Goal: Information Seeking & Learning: Learn about a topic

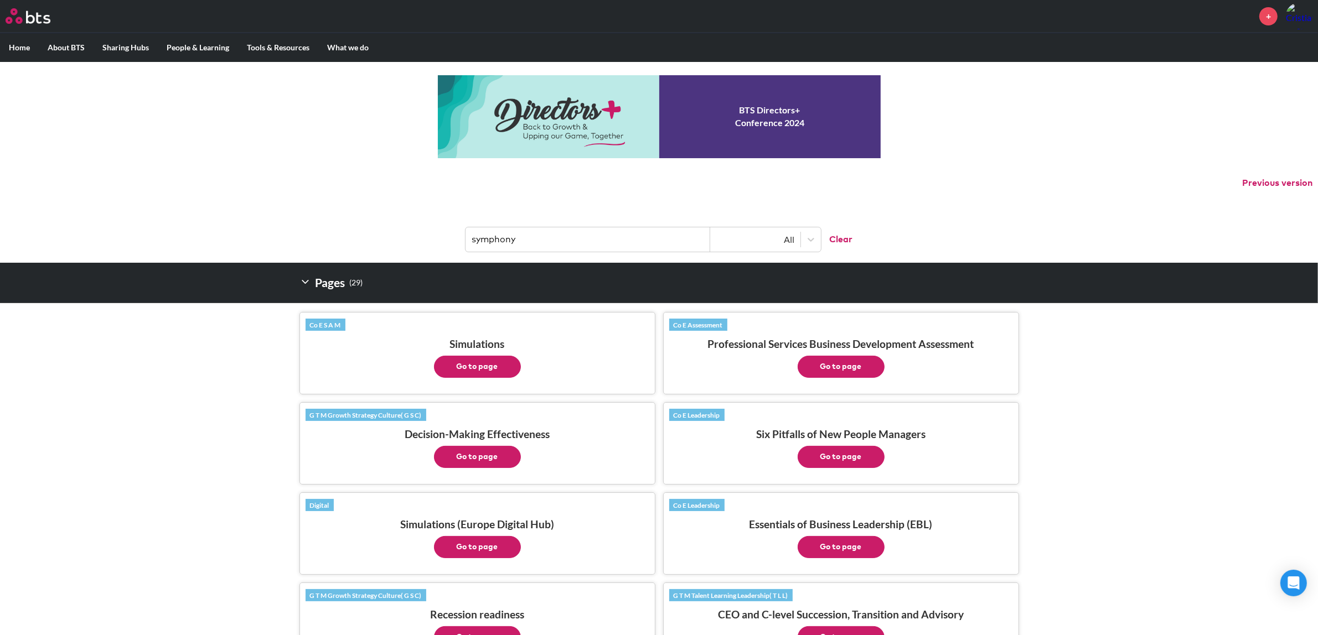
click at [497, 236] on input "symphony" at bounding box center [587, 239] width 245 height 24
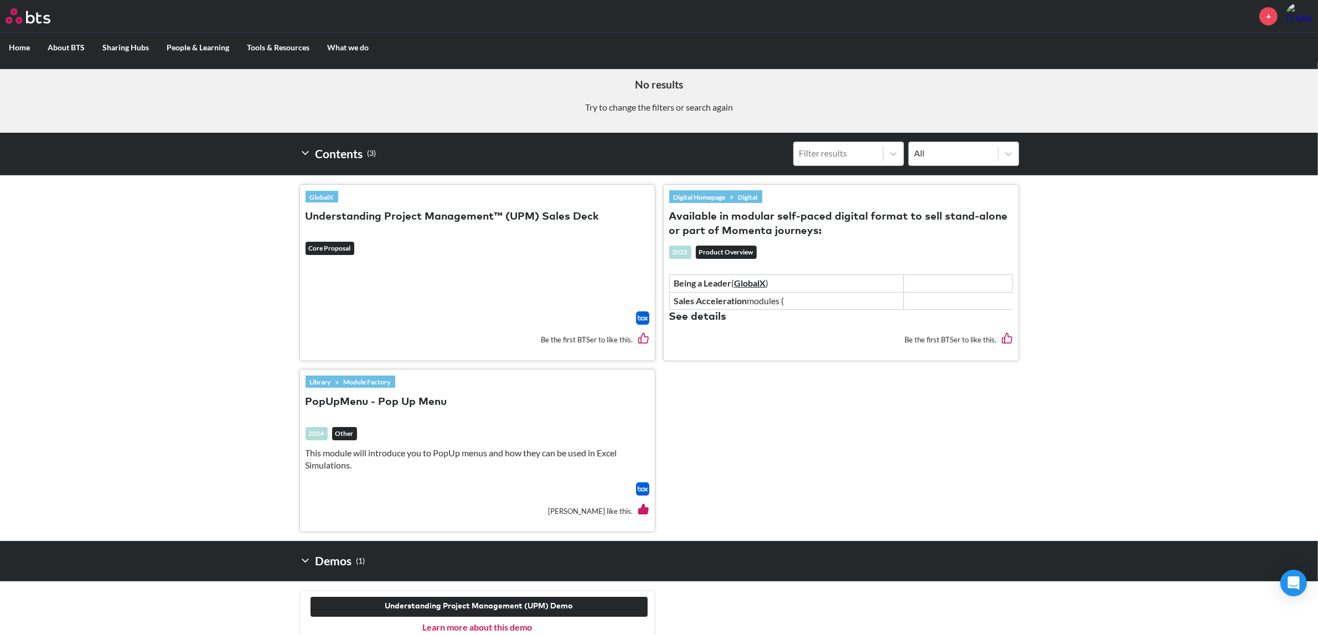
scroll to position [247, 0]
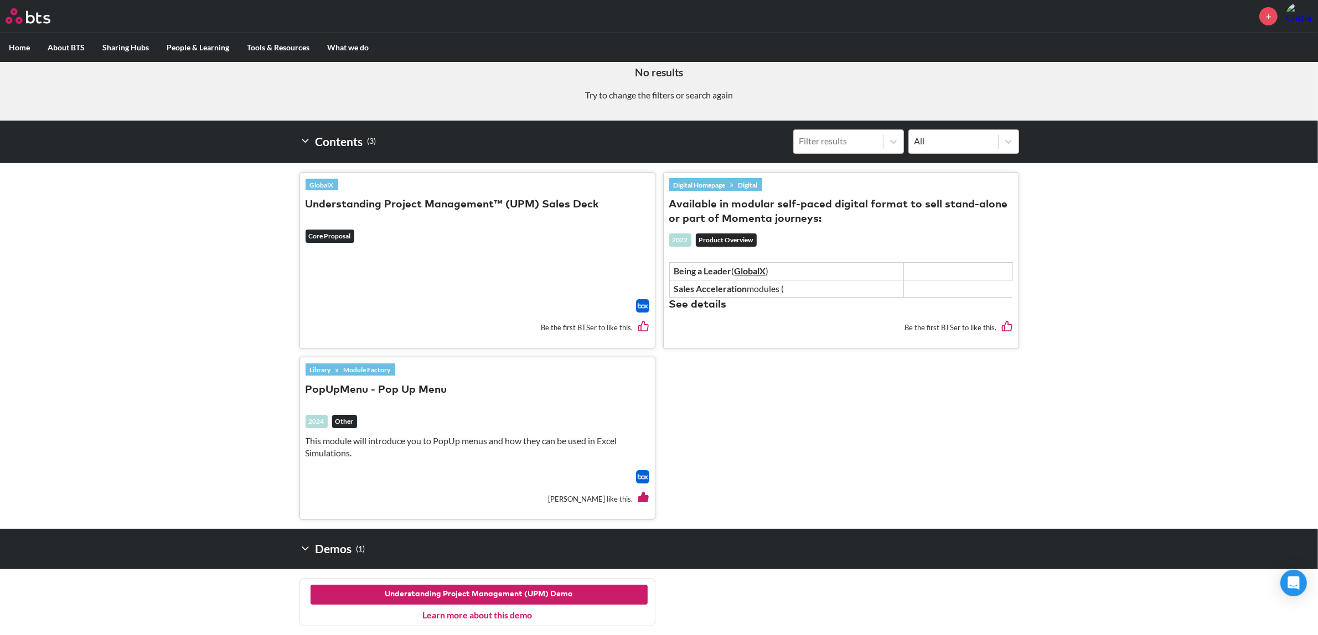
type input "upm"
click at [544, 599] on button "Understanding Project Management (UPM) Demo" at bounding box center [478, 595] width 337 height 20
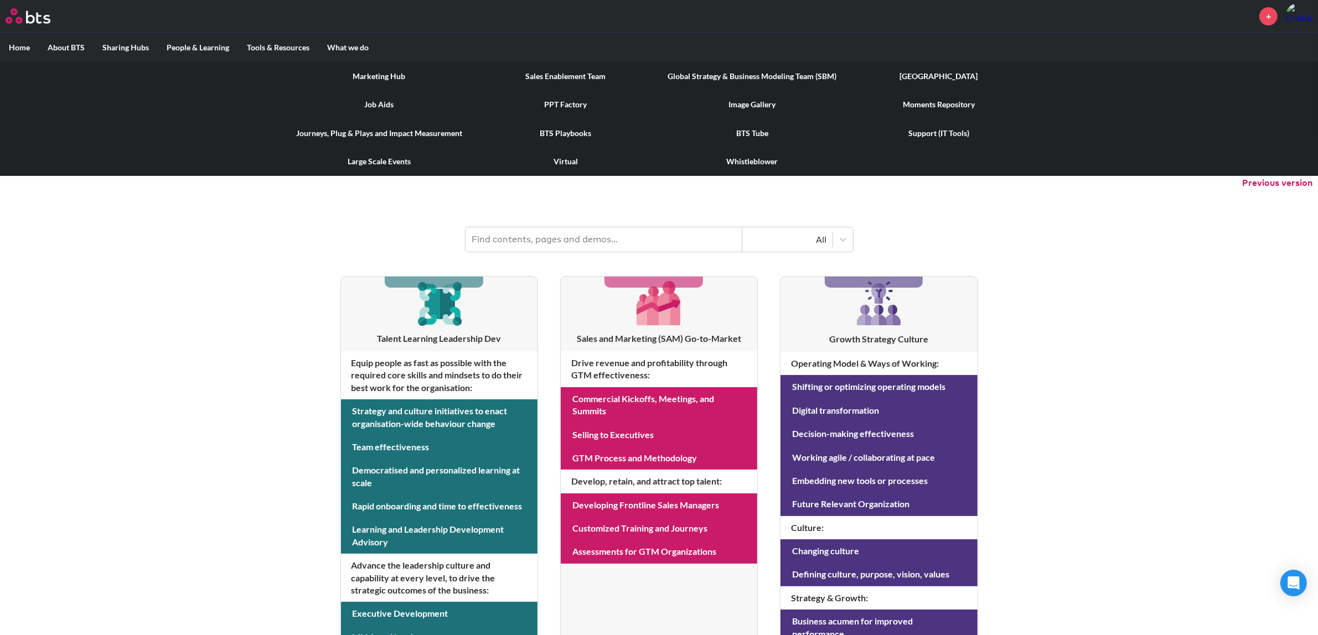
click at [564, 160] on link "Virtual" at bounding box center [566, 161] width 186 height 29
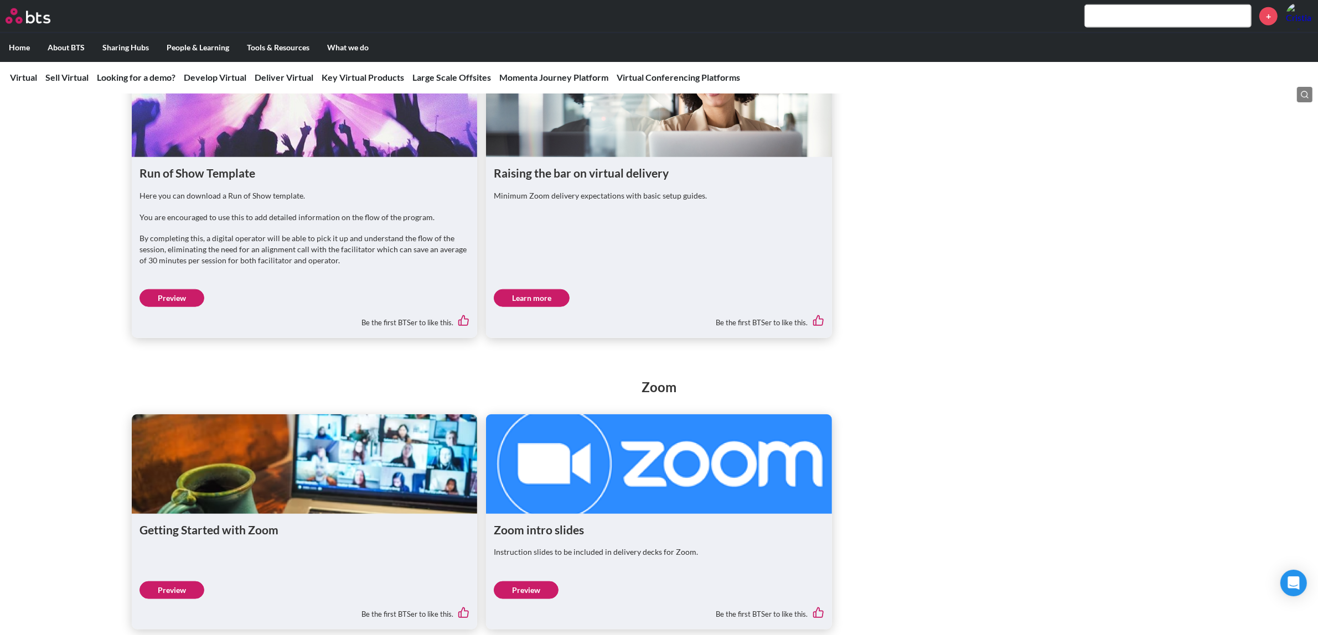
scroll to position [1591, 0]
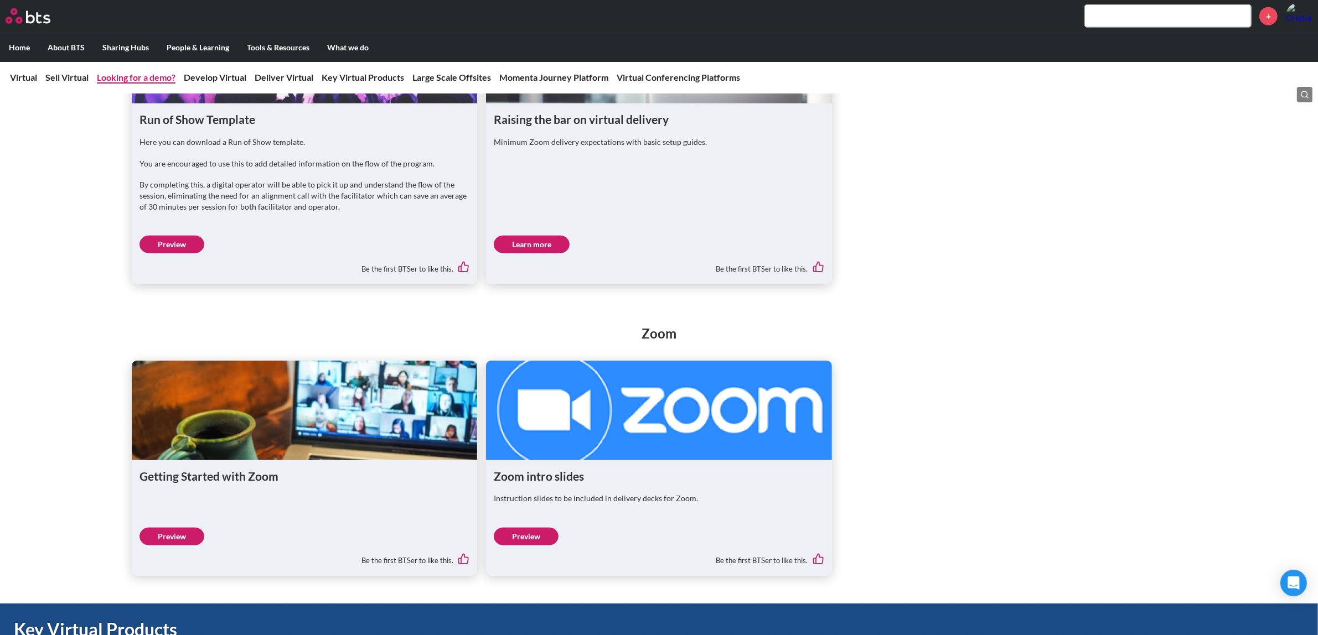
click at [159, 77] on link "Looking for a demo?" at bounding box center [136, 77] width 79 height 11
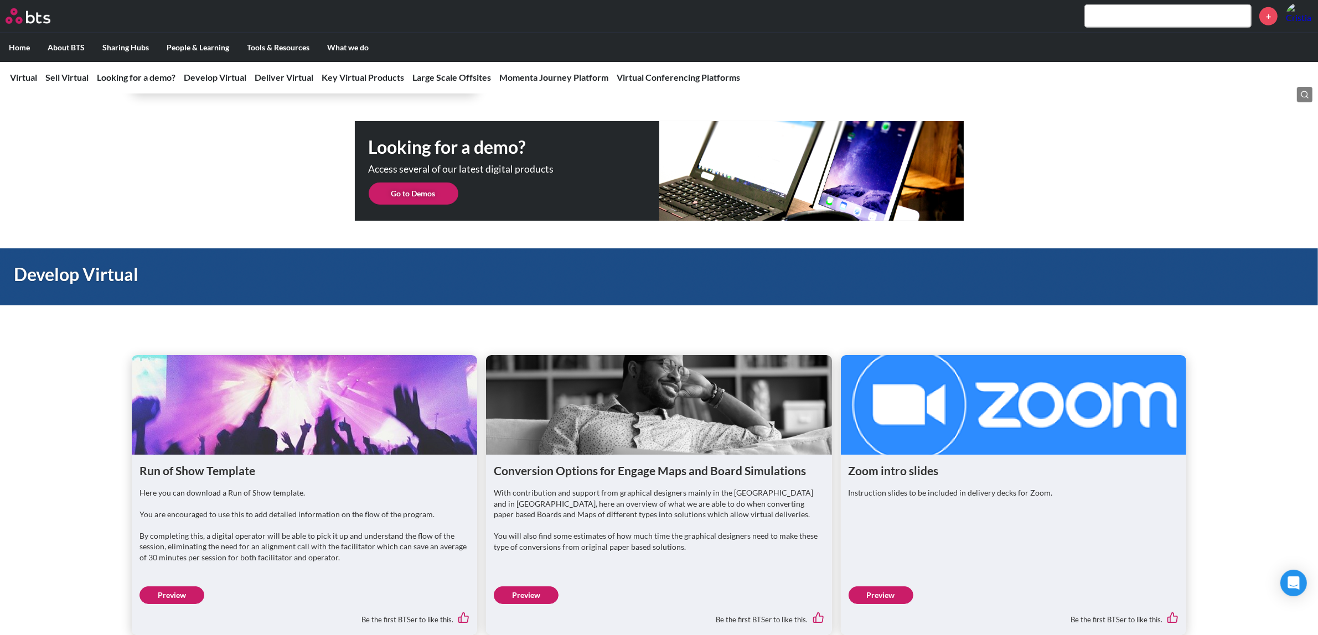
scroll to position [789, 0]
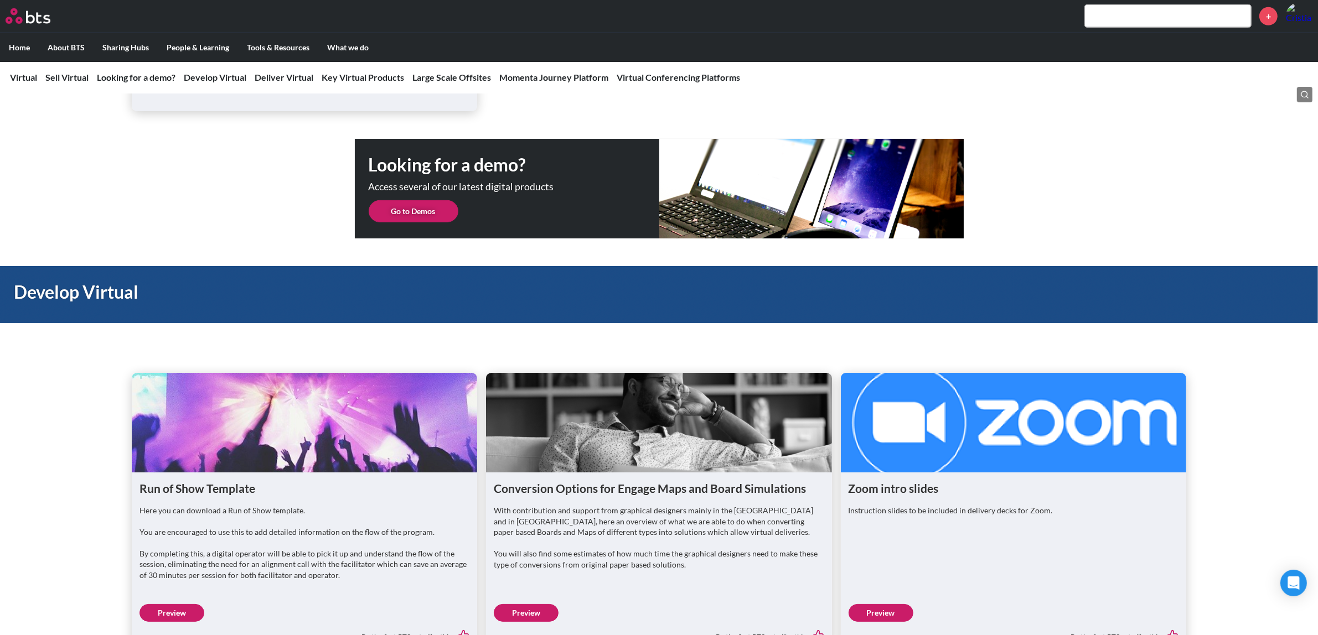
click at [422, 212] on link "Go to Demos" at bounding box center [414, 211] width 90 height 22
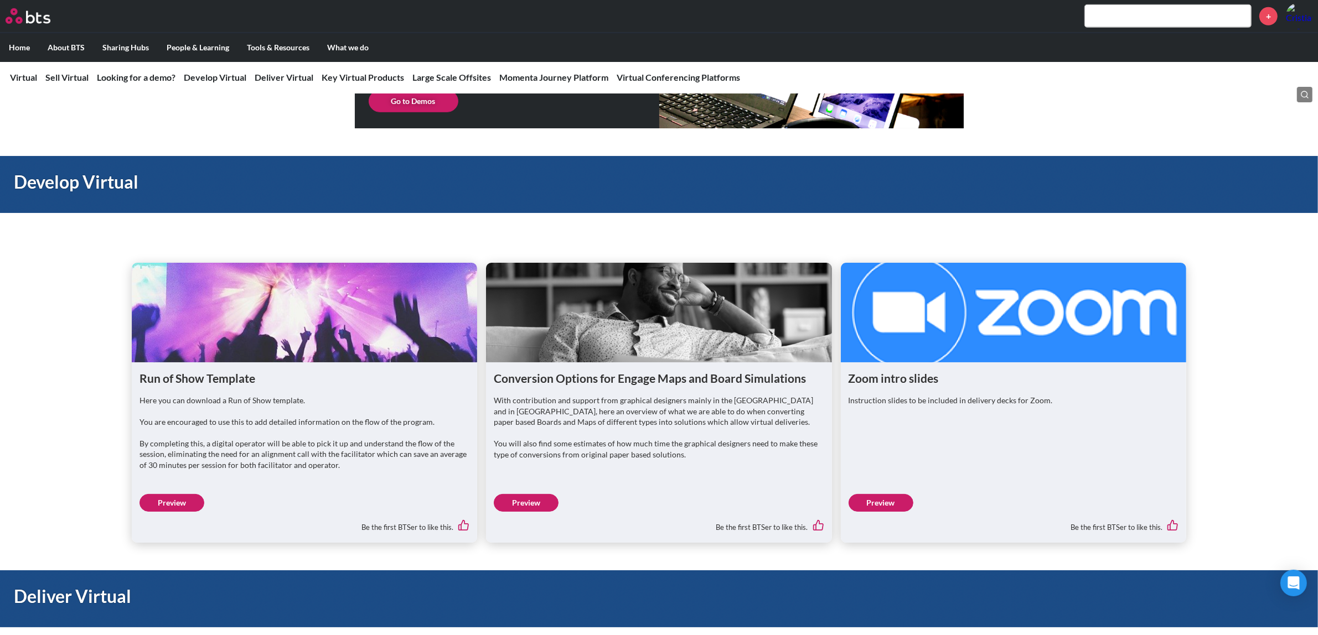
scroll to position [1383, 0]
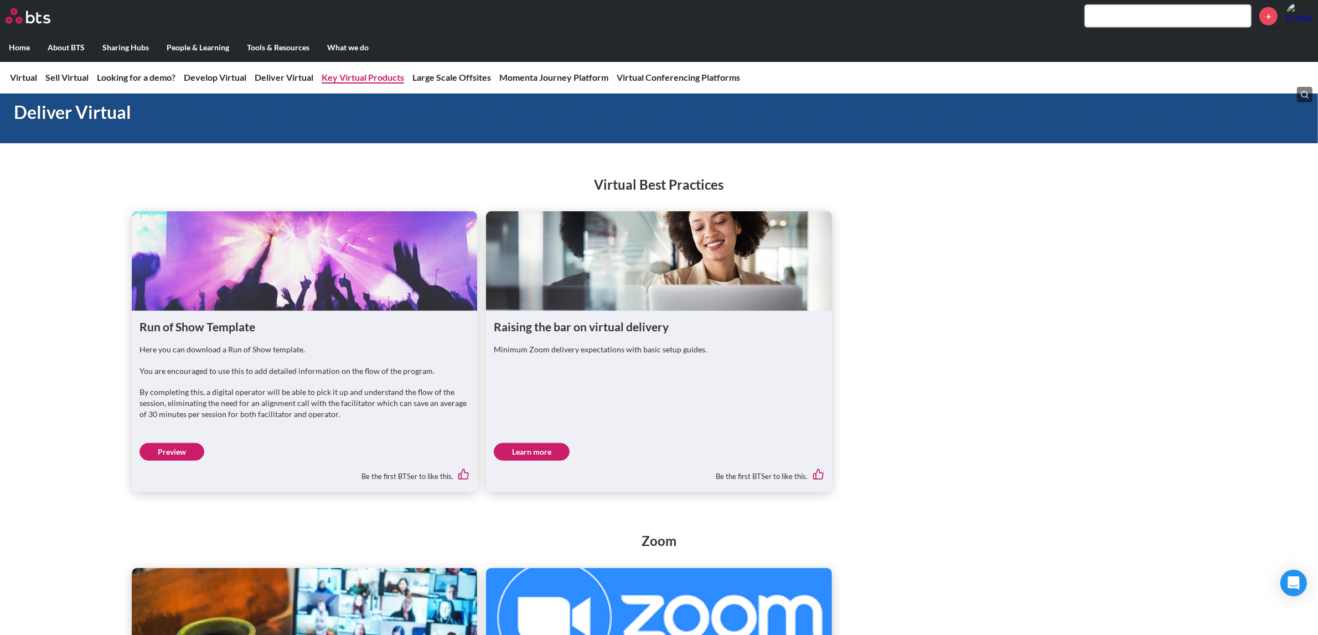
click at [352, 76] on link "Key Virtual Products" at bounding box center [363, 77] width 82 height 11
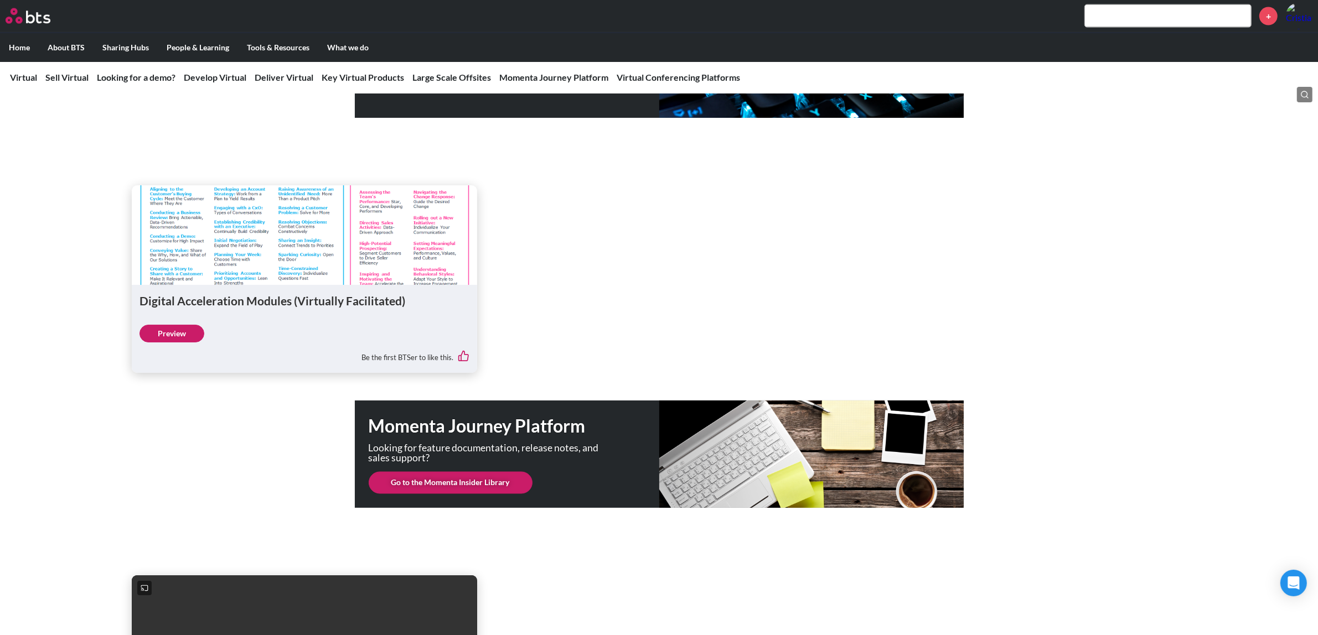
scroll to position [2046, 0]
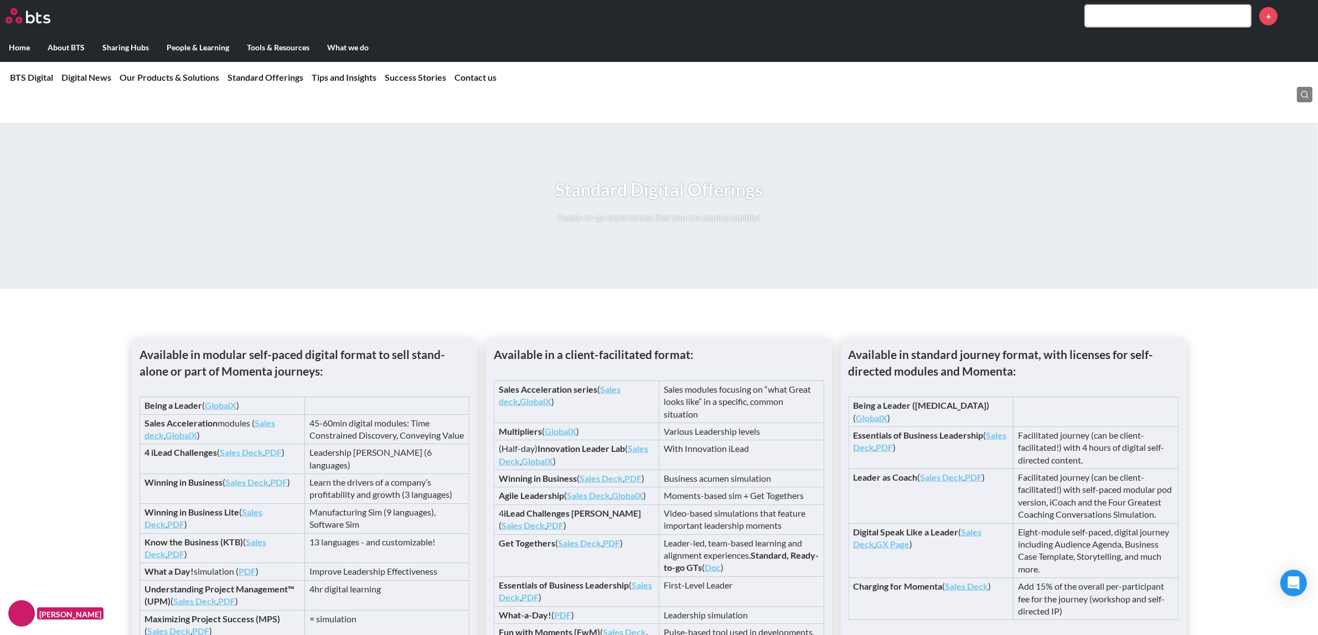
scroll to position [1591, 0]
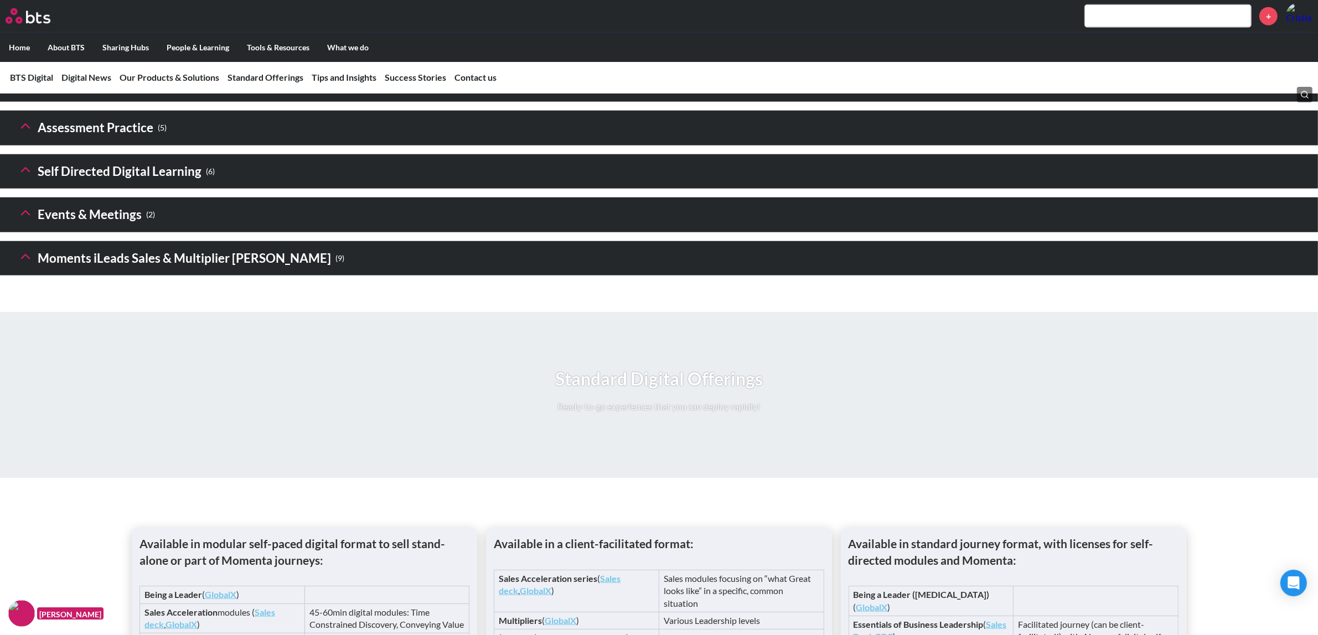
click at [22, 265] on icon at bounding box center [25, 256] width 15 height 15
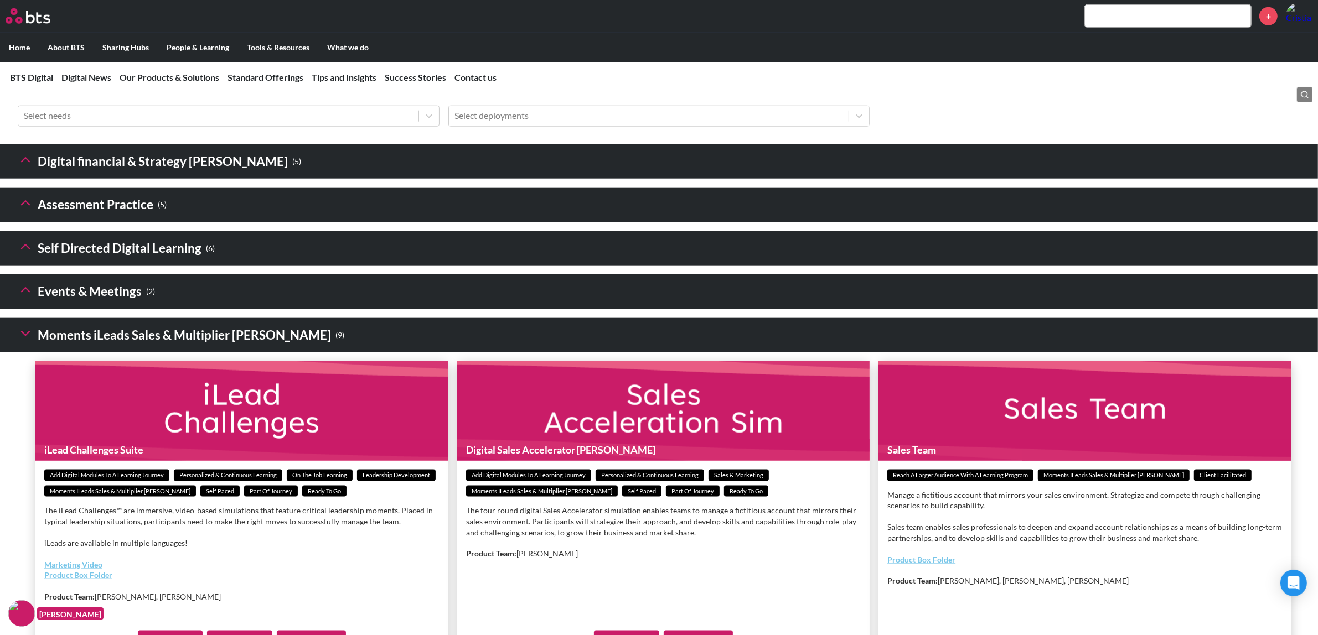
scroll to position [1522, 0]
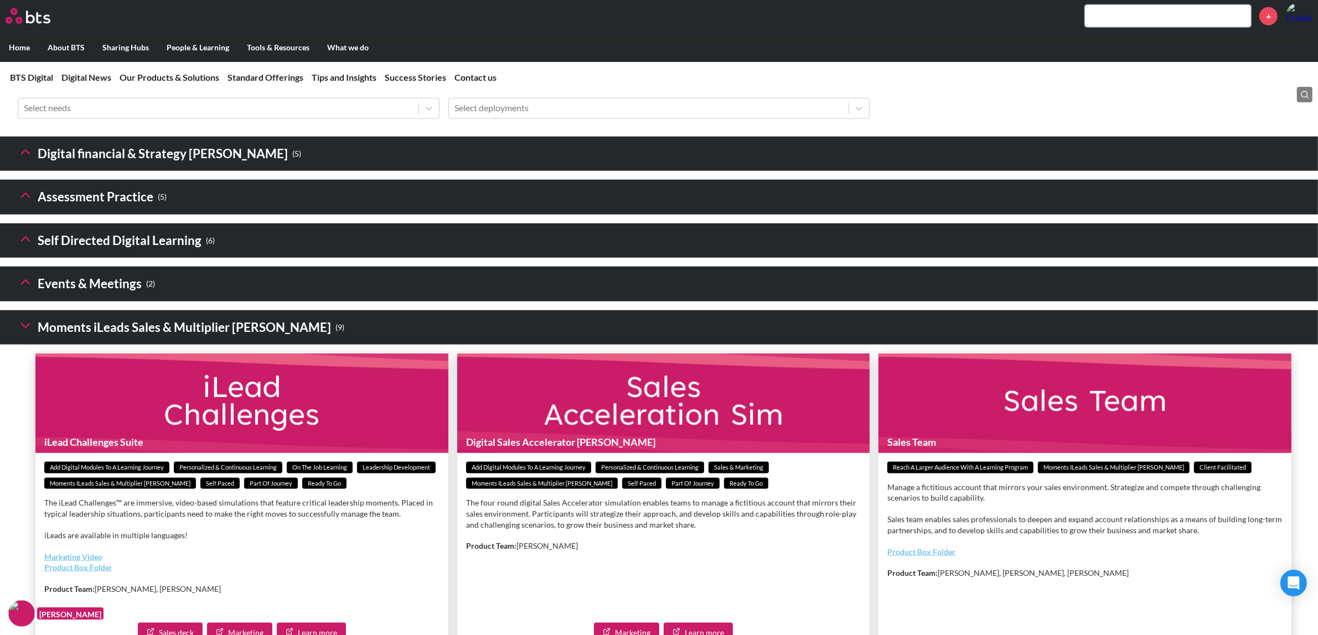
click at [28, 247] on icon at bounding box center [25, 238] width 15 height 15
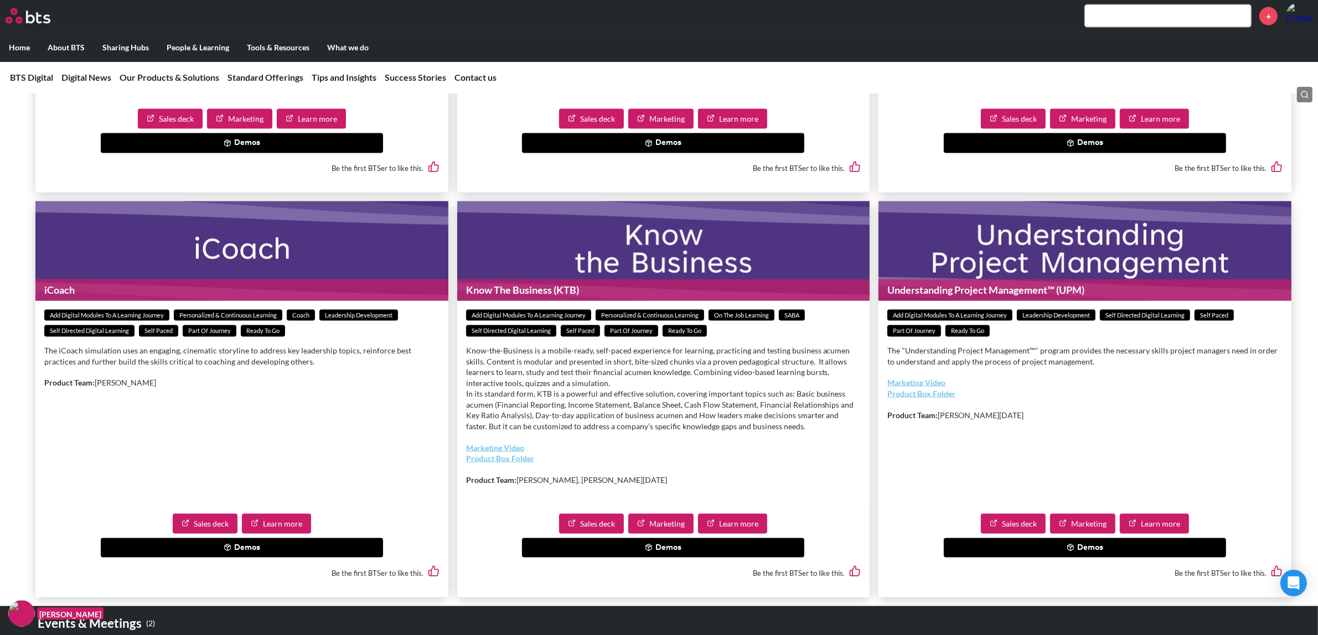
scroll to position [2006, 0]
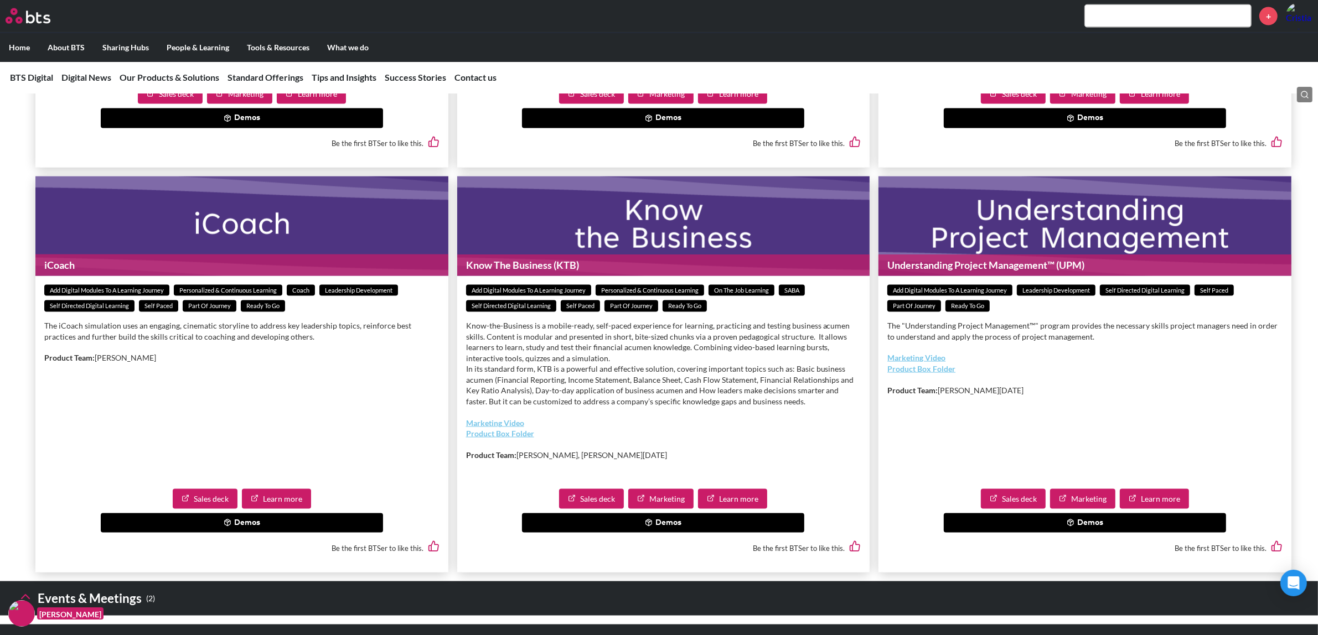
click at [1059, 533] on button "Demos" at bounding box center [1084, 524] width 282 height 20
click at [1063, 557] on button "Understanding Project Management (UPM) Demo" at bounding box center [1050, 547] width 204 height 20
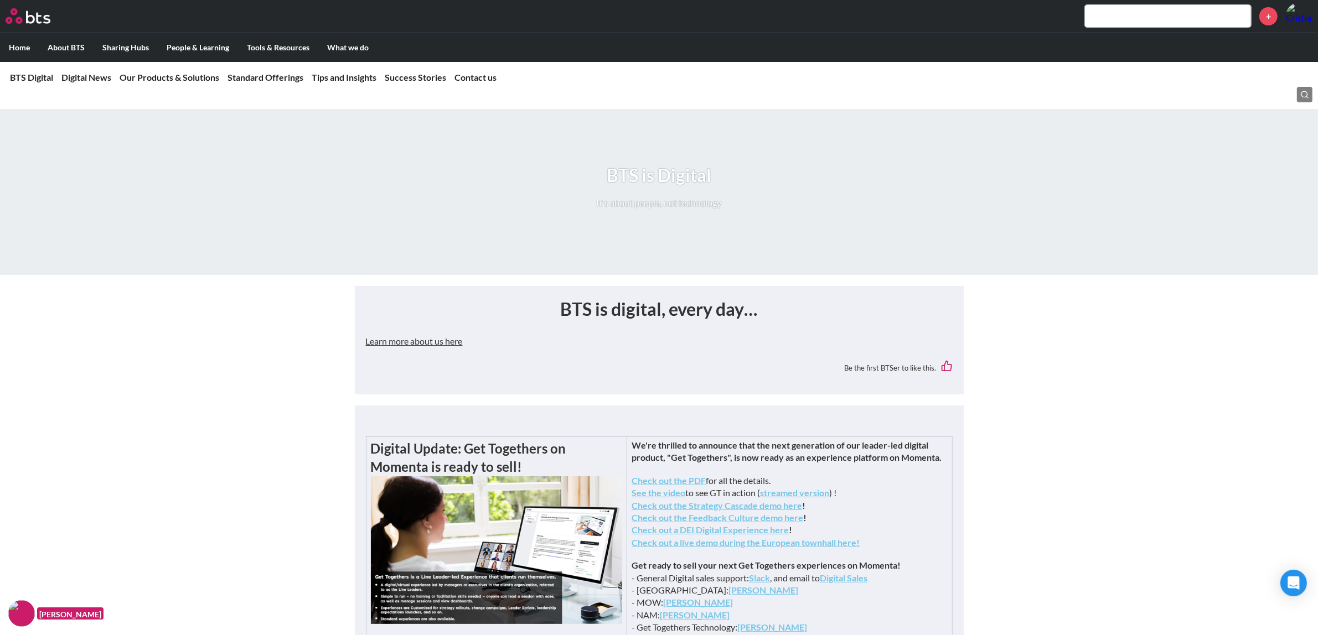
scroll to position [2117, 0]
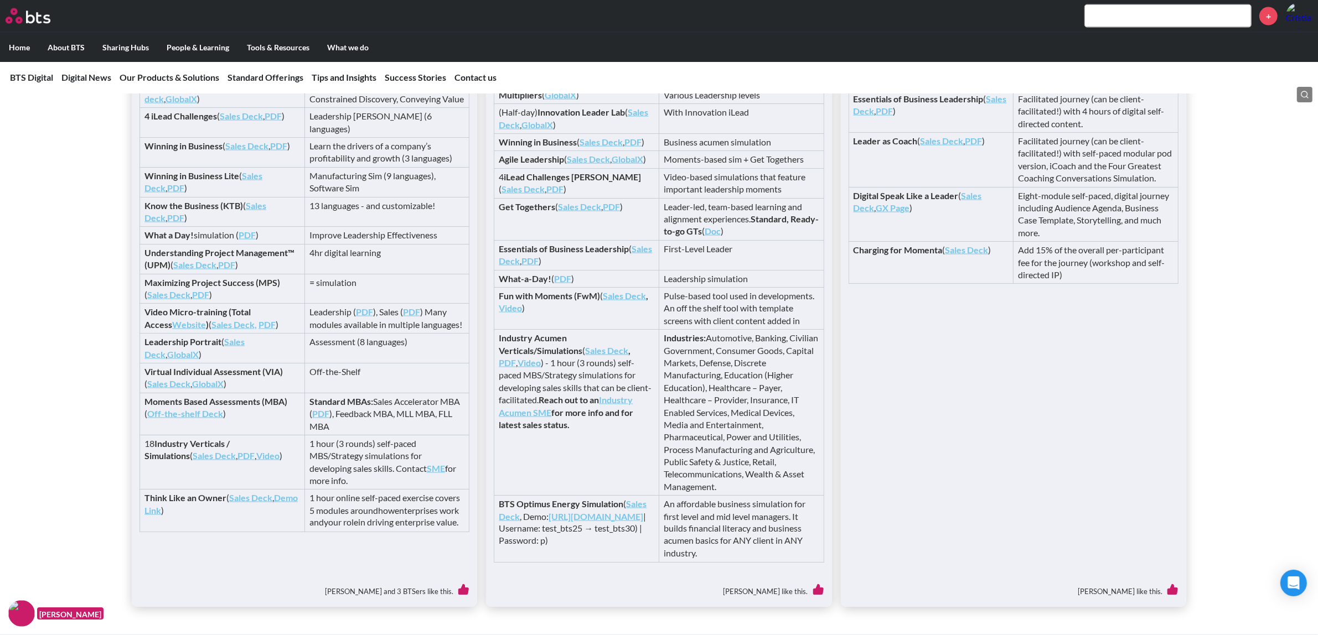
drag, startPoint x: 157, startPoint y: 317, endPoint x: 354, endPoint y: 304, distance: 198.0
click at [354, 274] on td "4hr digital learning" at bounding box center [386, 259] width 165 height 30
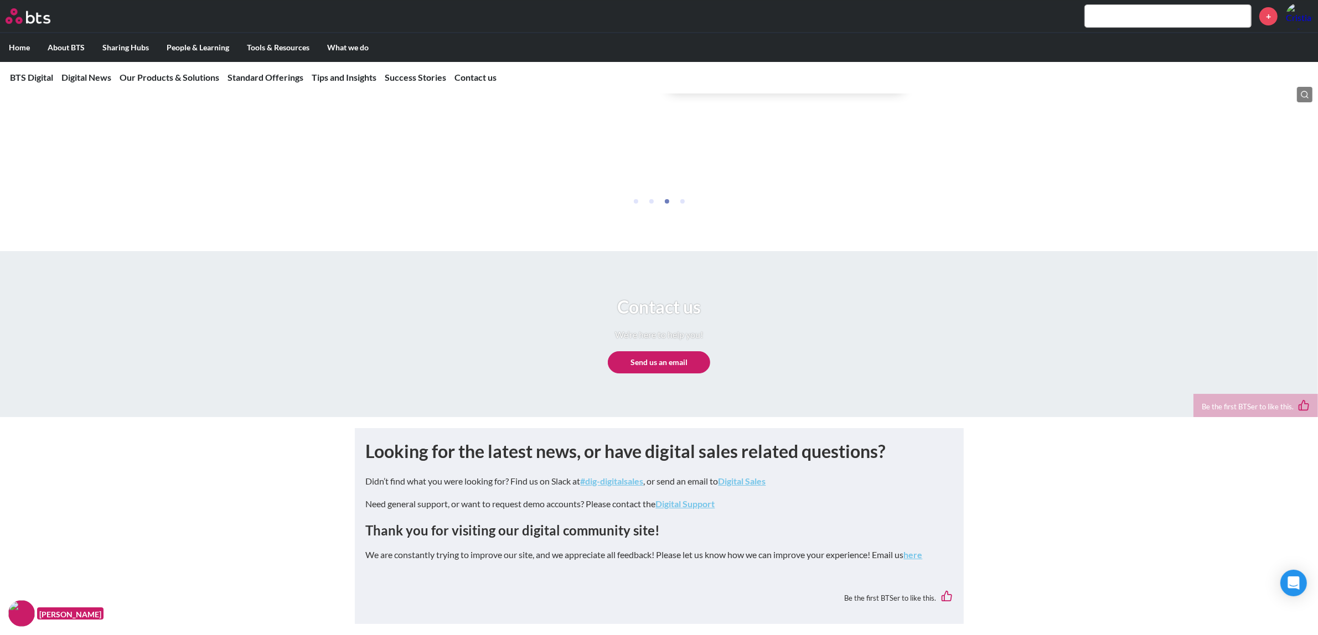
scroll to position [4800, 0]
click at [39, 76] on link "BTS Digital" at bounding box center [31, 77] width 43 height 11
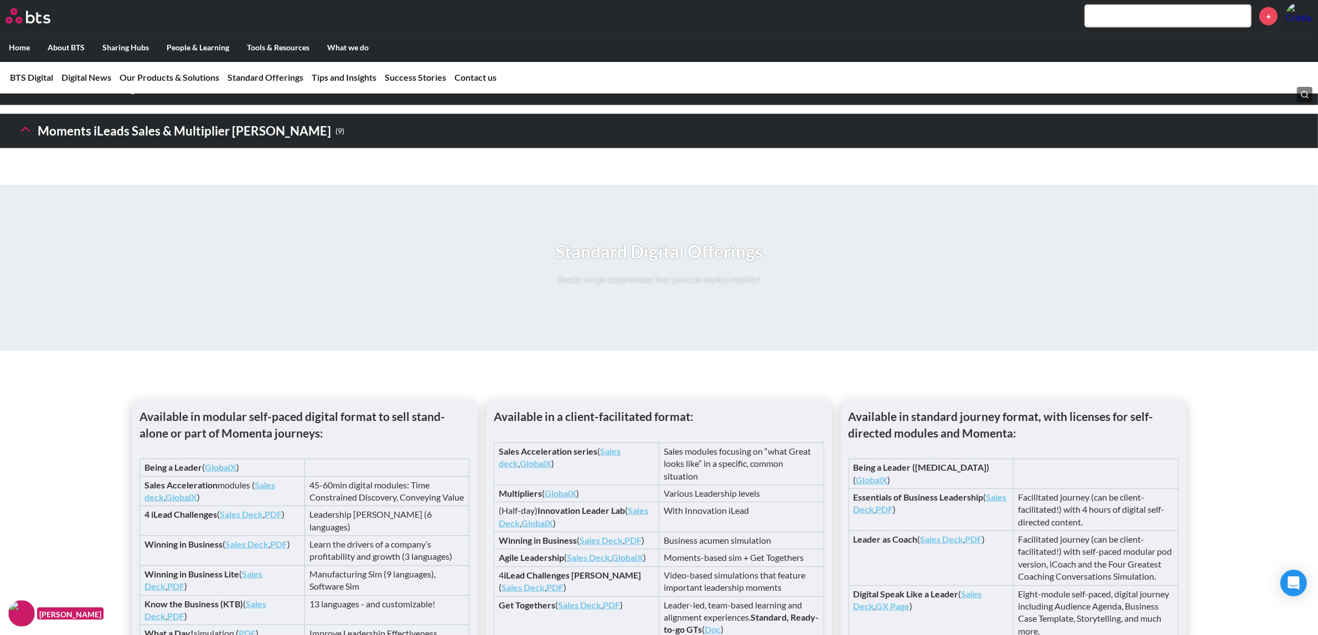
scroll to position [1592, 0]
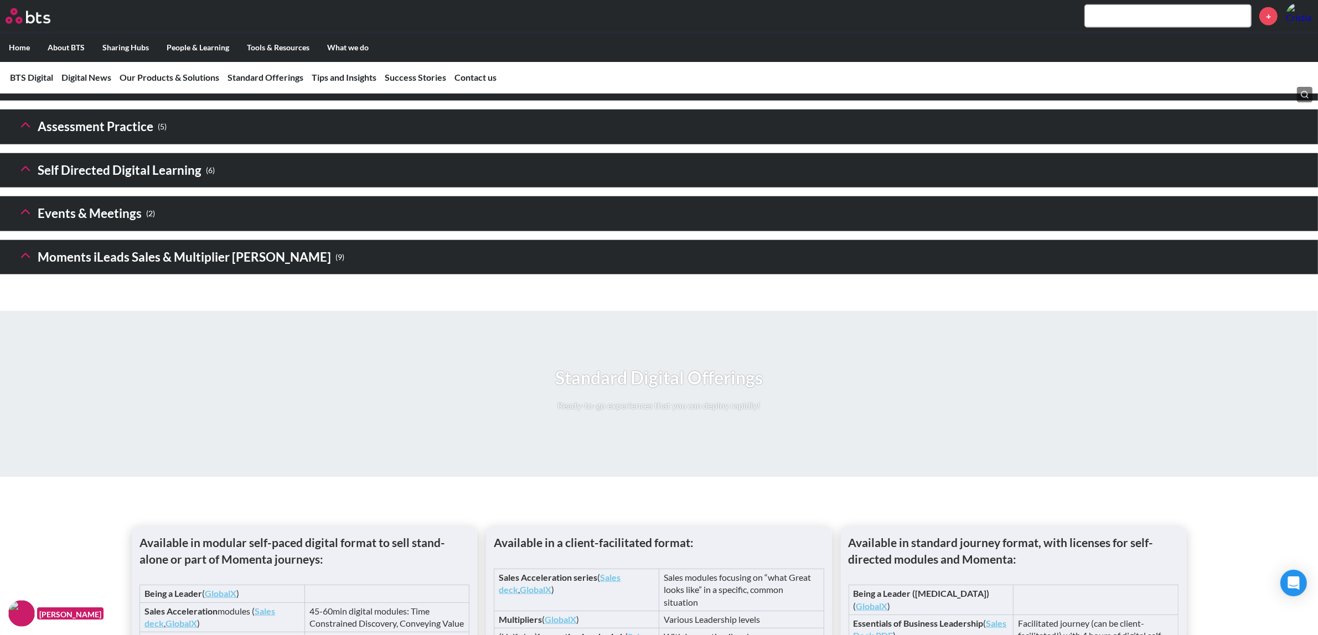
click at [53, 183] on h3 "Self Directed Digital Learning ( 6 )" at bounding box center [116, 171] width 197 height 24
click at [19, 177] on icon at bounding box center [25, 168] width 15 height 15
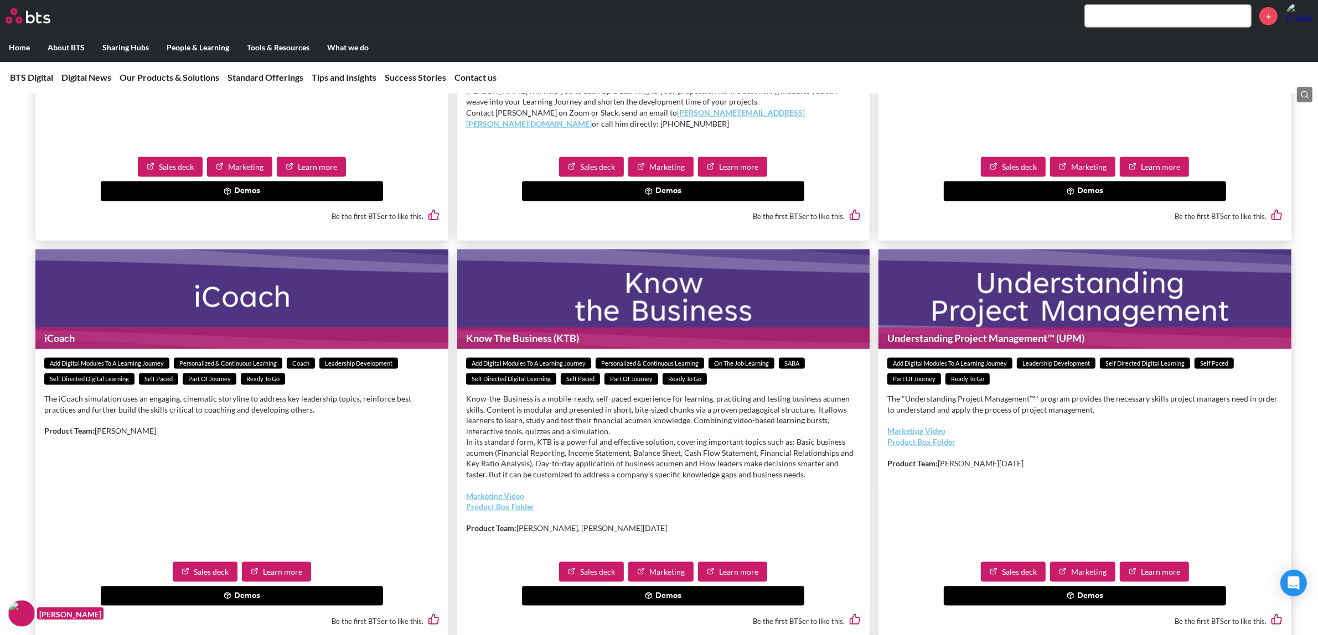
scroll to position [2076, 0]
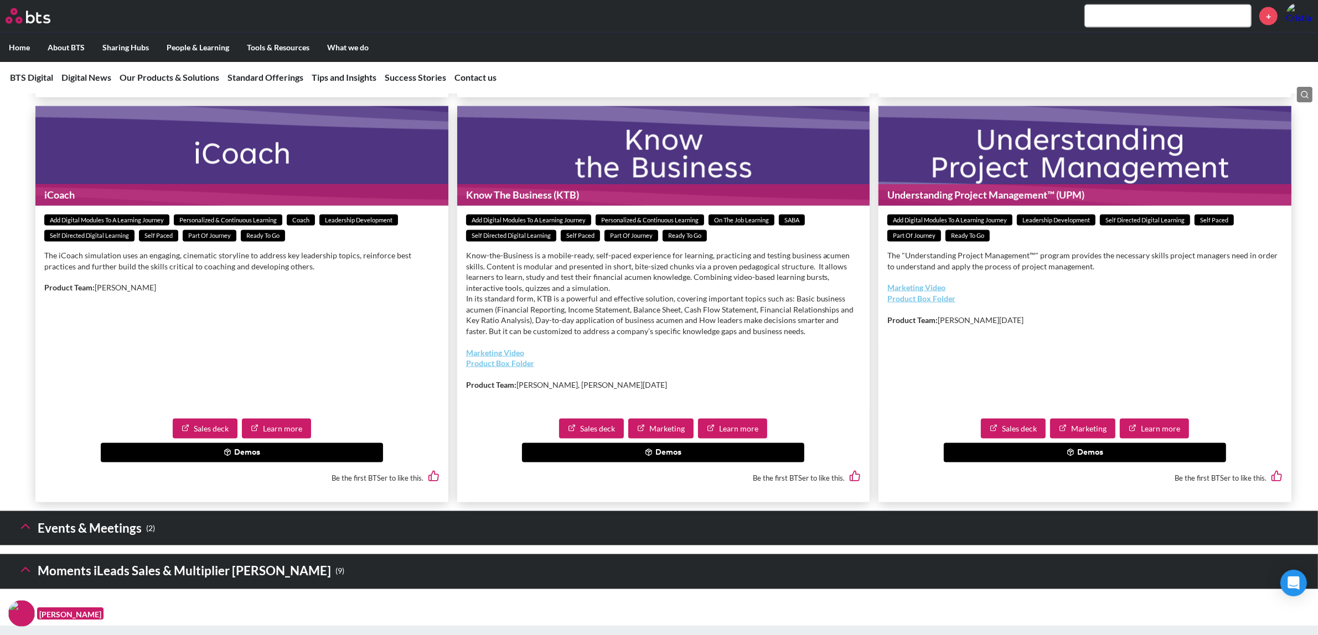
drag, startPoint x: 931, startPoint y: 342, endPoint x: 925, endPoint y: 325, distance: 18.2
